Goal: Task Accomplishment & Management: Use online tool/utility

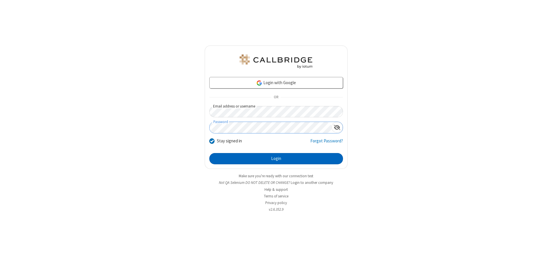
click at [276, 159] on button "Login" at bounding box center [276, 159] width 134 height 12
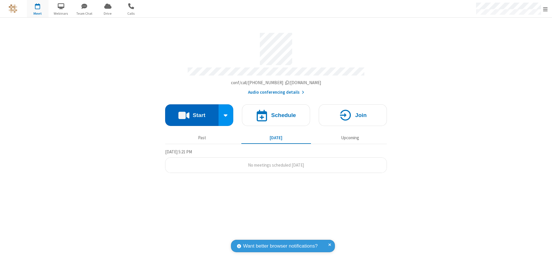
click at [192, 113] on button "Start" at bounding box center [191, 115] width 53 height 22
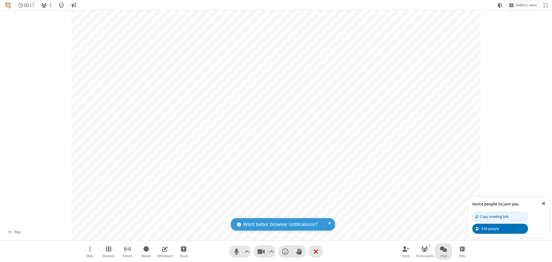
click at [443, 249] on span "Open chat" at bounding box center [443, 249] width 7 height 7
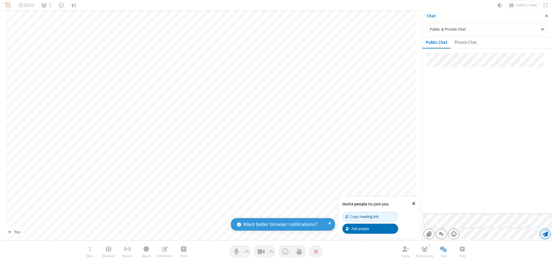
click at [545, 234] on span "Send message" at bounding box center [545, 234] width 5 height 6
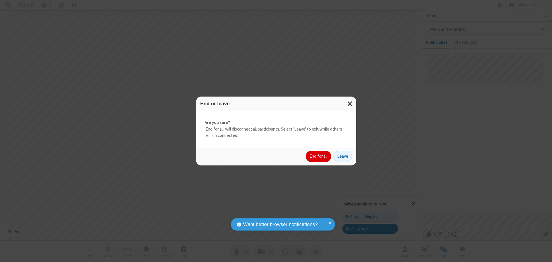
click at [319, 156] on button "End for all" at bounding box center [318, 157] width 25 height 12
